Goal: Task Accomplishment & Management: Use online tool/utility

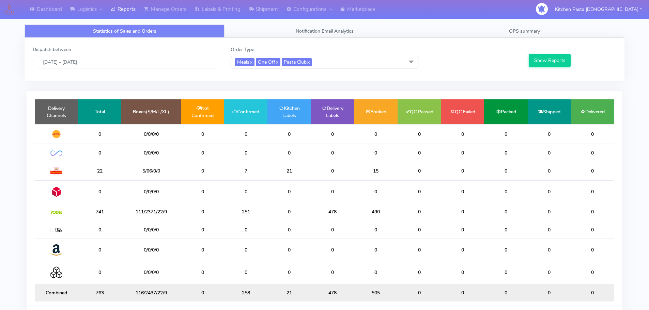
click at [304, 59] on span "Pasta Club x" at bounding box center [297, 62] width 30 height 8
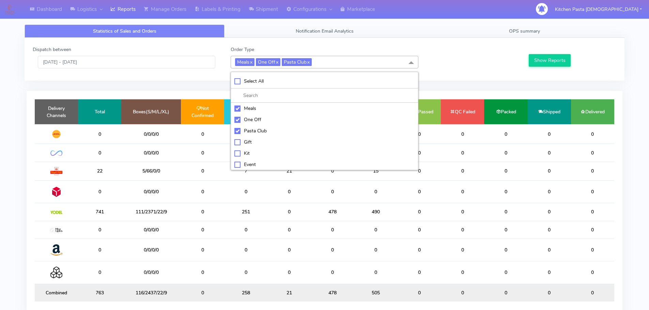
click at [269, 86] on li "Select All" at bounding box center [324, 81] width 187 height 14
checkbox input "true"
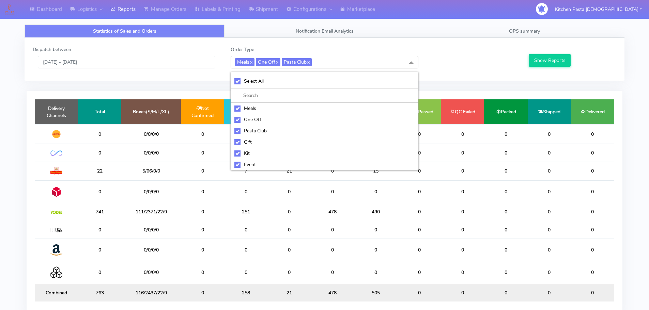
checkbox input "true"
click at [267, 86] on li "UnSelect All" at bounding box center [324, 81] width 187 height 14
checkbox input "false"
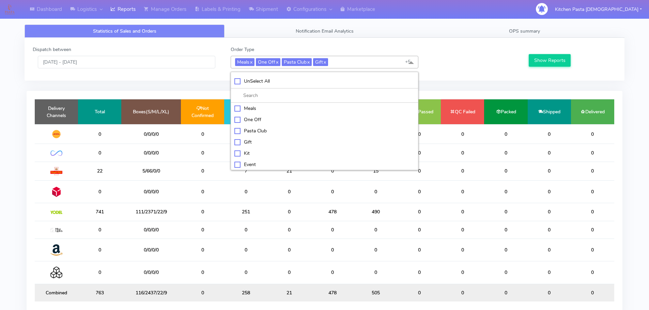
checkbox input "false"
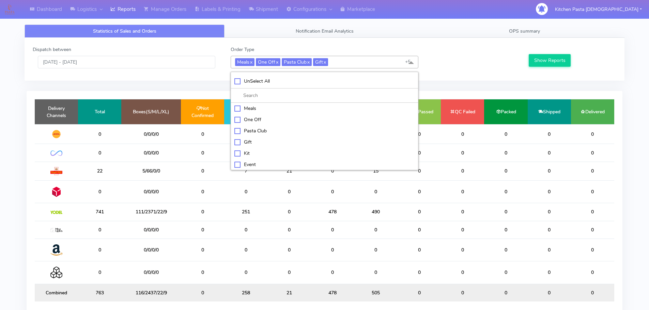
checkbox input "false"
click at [237, 148] on li "Kit" at bounding box center [324, 152] width 187 height 11
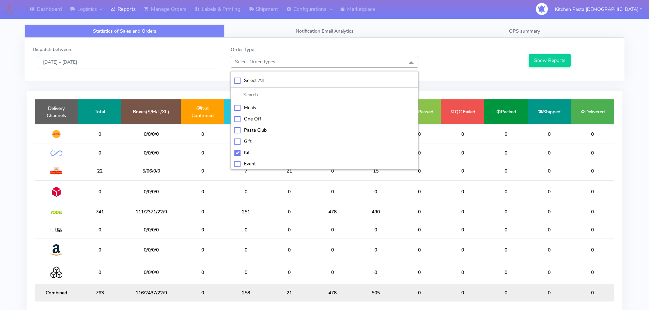
checkbox input "true"
click at [531, 58] on button "Show Reports" at bounding box center [549, 60] width 42 height 13
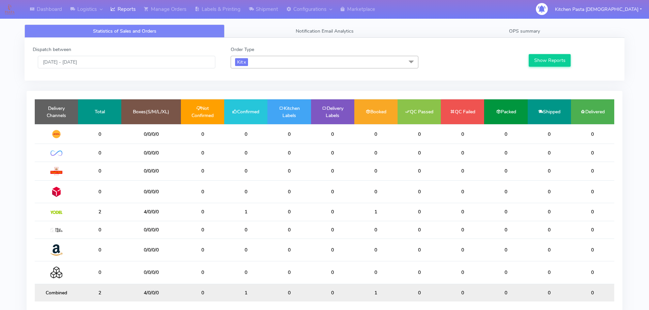
click at [279, 56] on span "Kit x" at bounding box center [324, 62] width 188 height 13
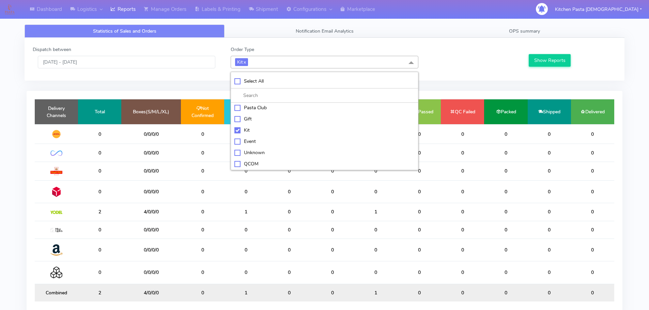
scroll to position [34, 0]
click at [256, 160] on li "ATAVI" at bounding box center [324, 164] width 187 height 11
checkbox input "true"
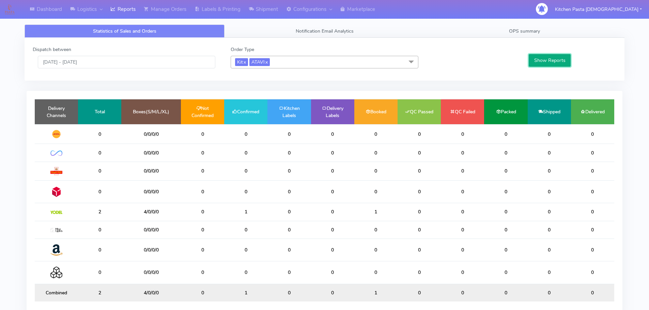
click at [543, 55] on button "Show Reports" at bounding box center [549, 60] width 42 height 13
click at [262, 19] on div "Statistics of Sales and Orders Notification Email Analytics OPS summary Dispatc…" at bounding box center [324, 170] width 599 height 316
click at [266, 20] on div "Statistics of Sales and Orders Notification Email Analytics OPS summary Dispatc…" at bounding box center [324, 170] width 599 height 316
click at [276, 20] on div "Statistics of Sales and Orders Notification Email Analytics OPS summary Dispatc…" at bounding box center [324, 174] width 610 height 308
click at [272, 14] on link "Shipment" at bounding box center [262, 9] width 37 height 19
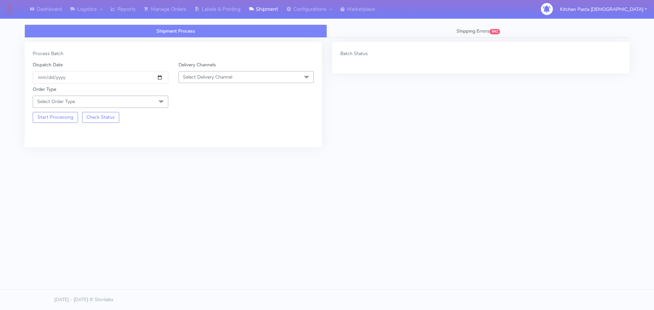
click at [235, 80] on span "Select Delivery Channel" at bounding box center [245, 77] width 135 height 12
click at [196, 150] on div "Yodel" at bounding box center [246, 153] width 128 height 7
click at [155, 97] on span at bounding box center [161, 102] width 14 height 13
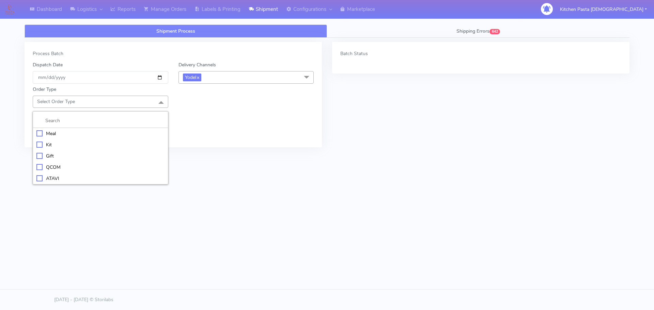
click at [81, 147] on div "Kit" at bounding box center [100, 144] width 128 height 7
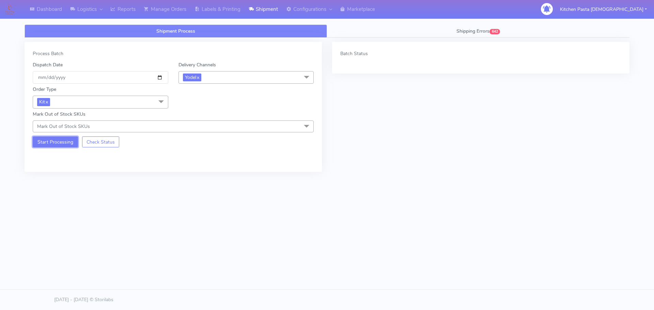
click at [53, 138] on button "Start Processing" at bounding box center [55, 142] width 45 height 11
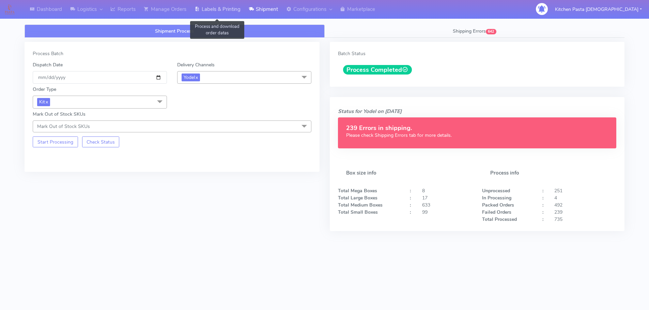
click at [218, 18] on link "Labels & Printing" at bounding box center [217, 9] width 54 height 19
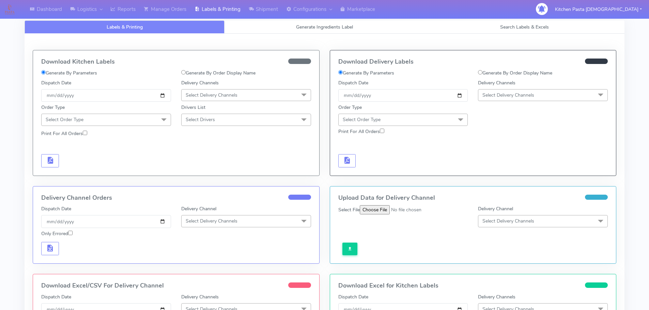
click at [487, 95] on span "Select Delivery Channels" at bounding box center [508, 95] width 52 height 6
click at [488, 172] on div "Yodel" at bounding box center [542, 171] width 122 height 7
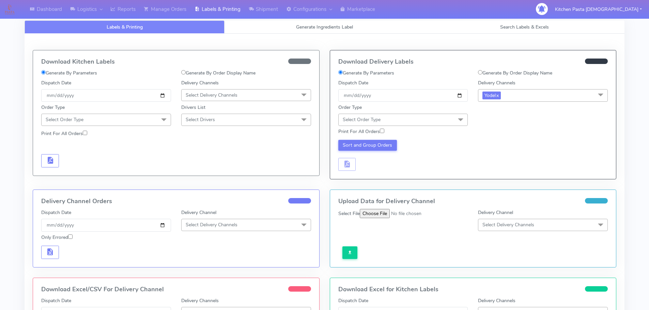
click at [430, 127] on div "Print For All Orders" at bounding box center [473, 132] width 280 height 12
click at [424, 118] on span "Select Order Type" at bounding box center [403, 120] width 130 height 12
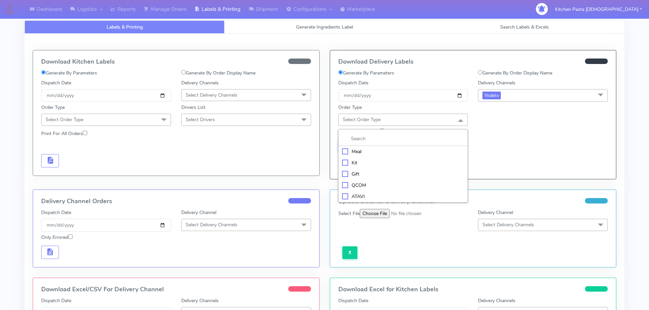
click at [376, 148] on div "Meal" at bounding box center [403, 151] width 122 height 7
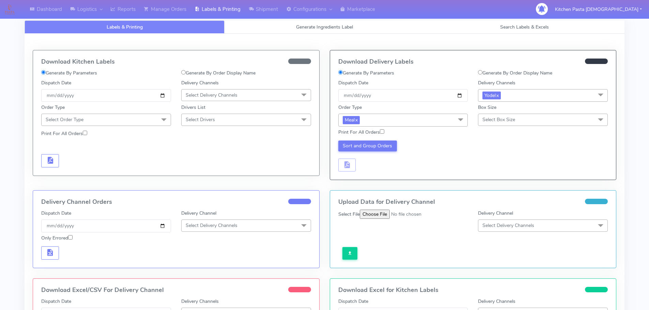
click at [494, 118] on span "Select Box Size" at bounding box center [498, 119] width 33 height 6
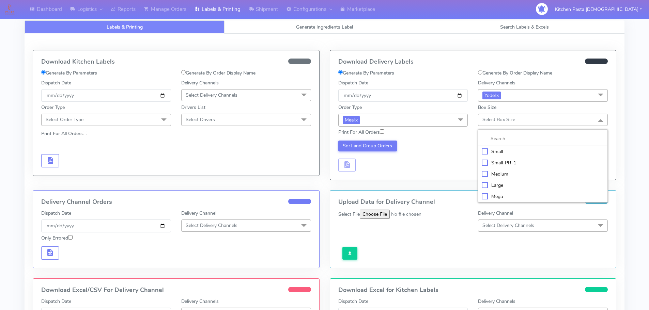
drag, startPoint x: 364, startPoint y: 118, endPoint x: 354, endPoint y: 141, distance: 24.9
click at [364, 119] on span "Meal x" at bounding box center [403, 120] width 130 height 13
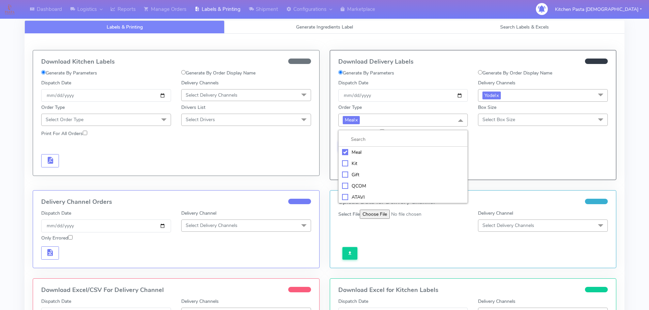
click at [354, 164] on div "Kit" at bounding box center [403, 163] width 122 height 7
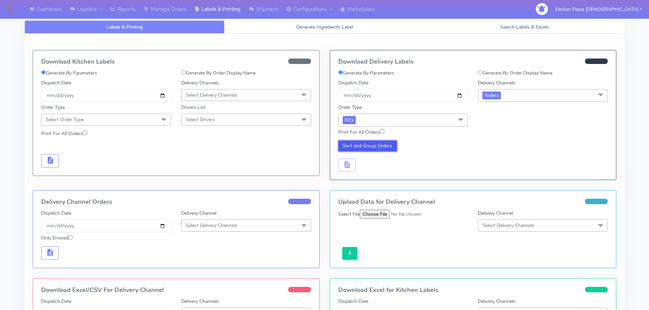
click at [369, 145] on button "Sort and Group Orders" at bounding box center [367, 146] width 59 height 11
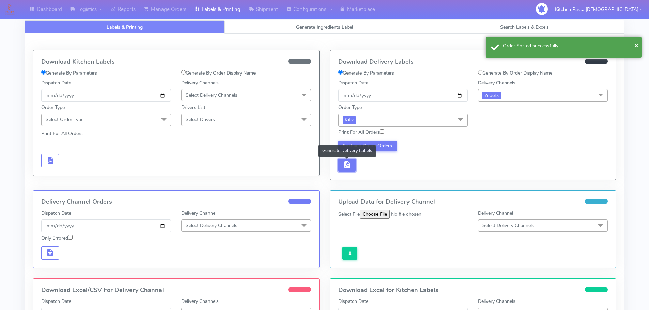
click at [342, 170] on button "button" at bounding box center [347, 165] width 18 height 13
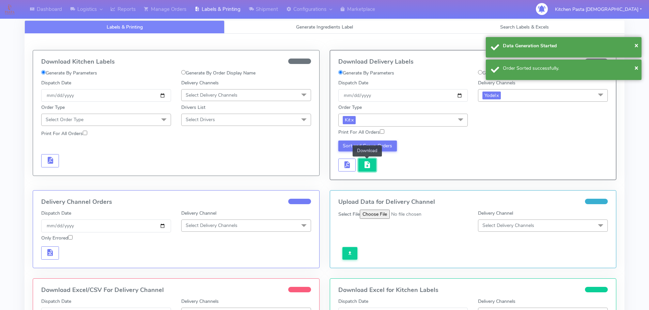
click at [371, 164] on button "button" at bounding box center [367, 165] width 18 height 13
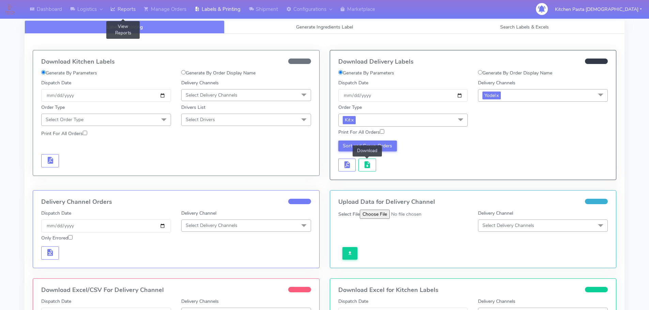
drag, startPoint x: 135, startPoint y: 7, endPoint x: 136, endPoint y: 11, distance: 4.2
click at [135, 7] on link "Reports" at bounding box center [122, 9] width 33 height 19
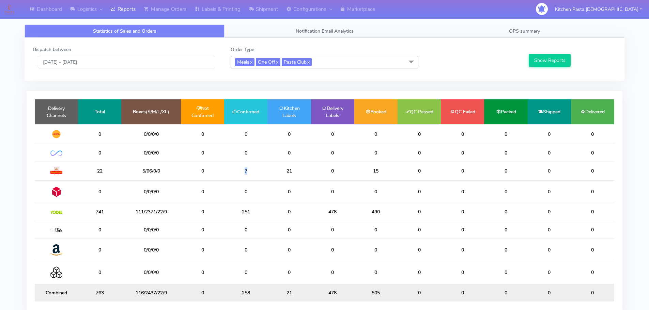
drag, startPoint x: 252, startPoint y: 174, endPoint x: 235, endPoint y: 174, distance: 16.3
click at [235, 174] on td "7" at bounding box center [245, 171] width 43 height 19
